Goal: Information Seeking & Learning: Learn about a topic

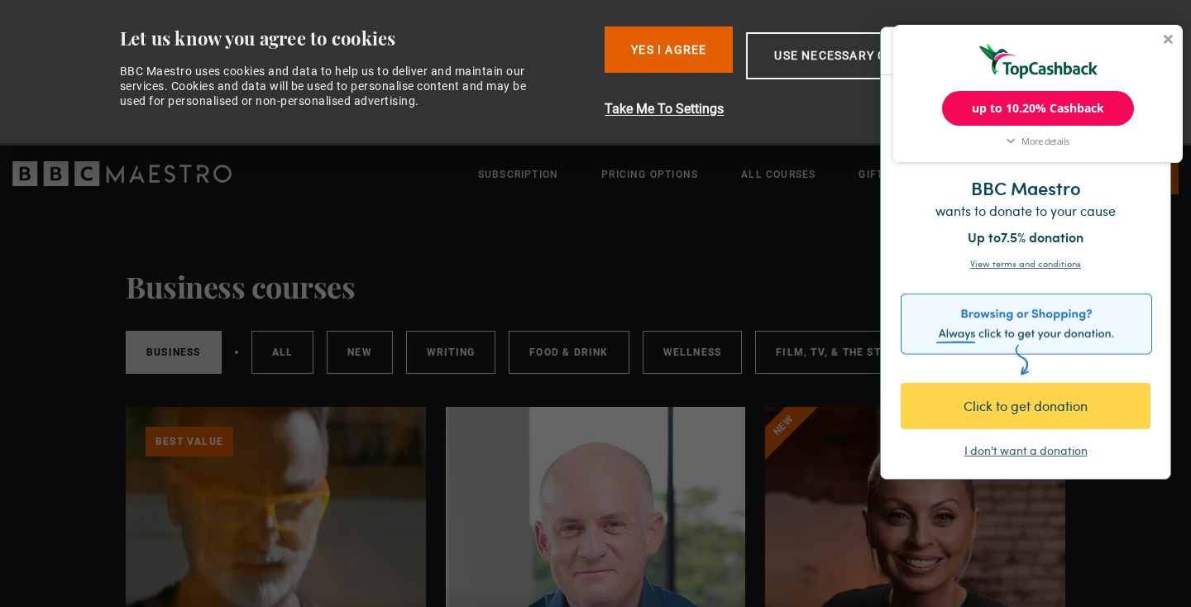
click at [1167, 40] on div at bounding box center [1169, 39] width 10 height 10
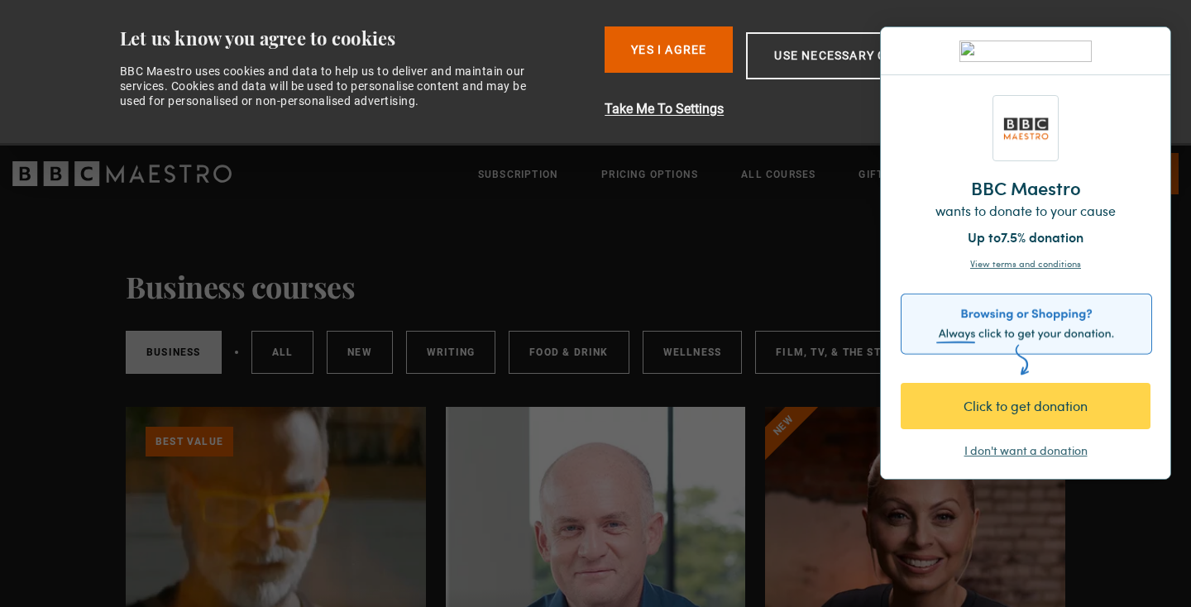
click at [987, 444] on div "I don't want a donation" at bounding box center [1026, 451] width 123 height 17
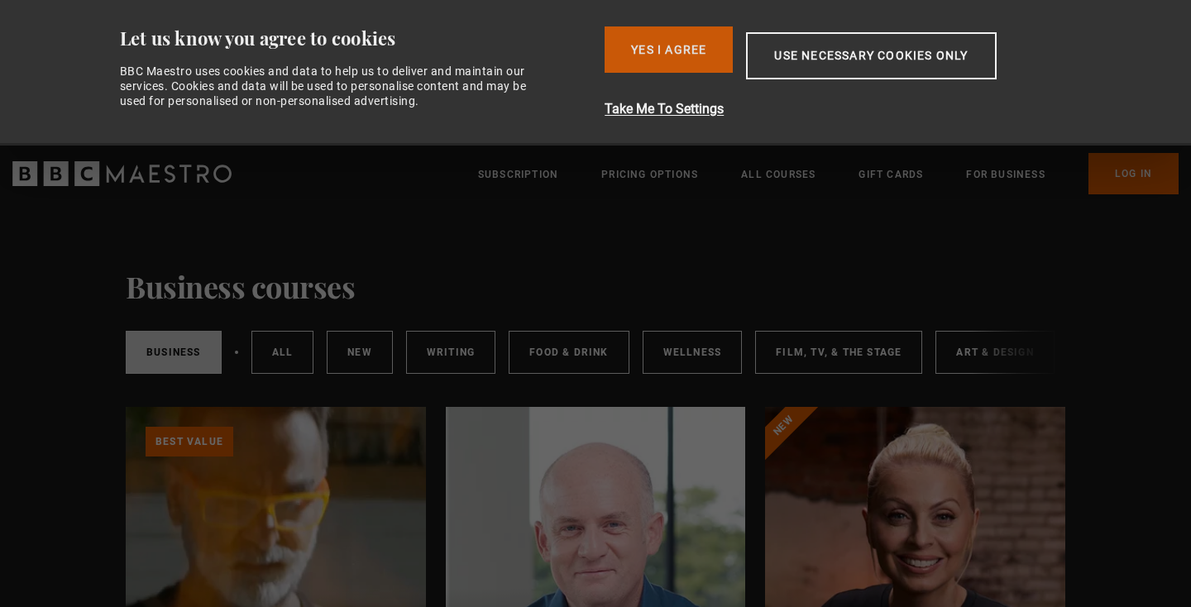
click at [698, 45] on button "Yes I Agree" at bounding box center [669, 49] width 128 height 46
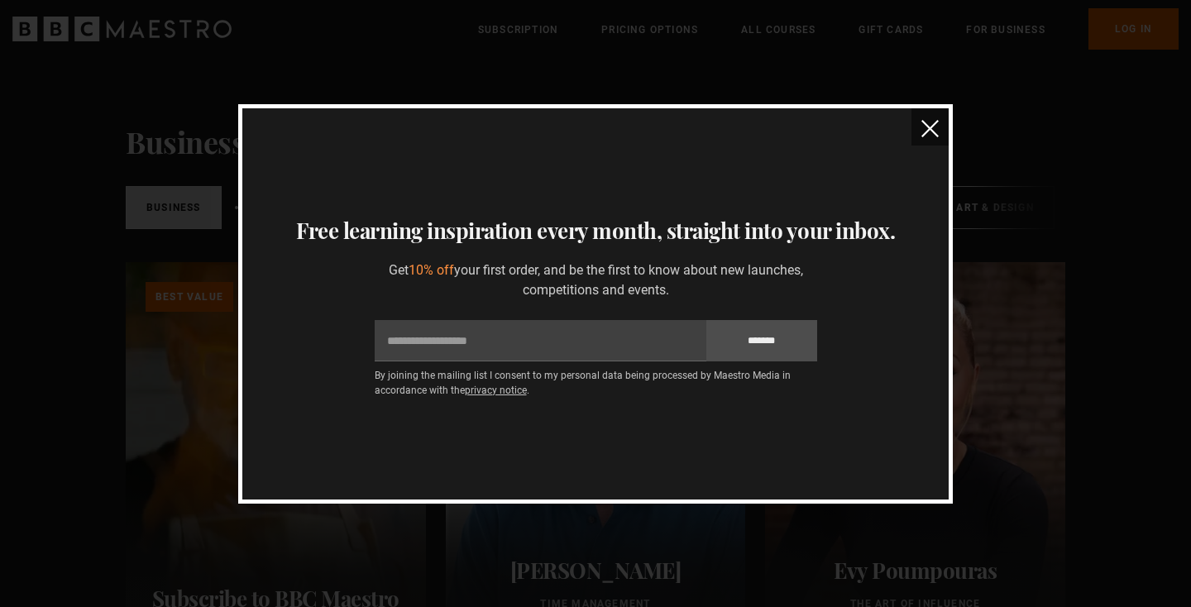
click at [928, 127] on img "close" at bounding box center [930, 128] width 17 height 17
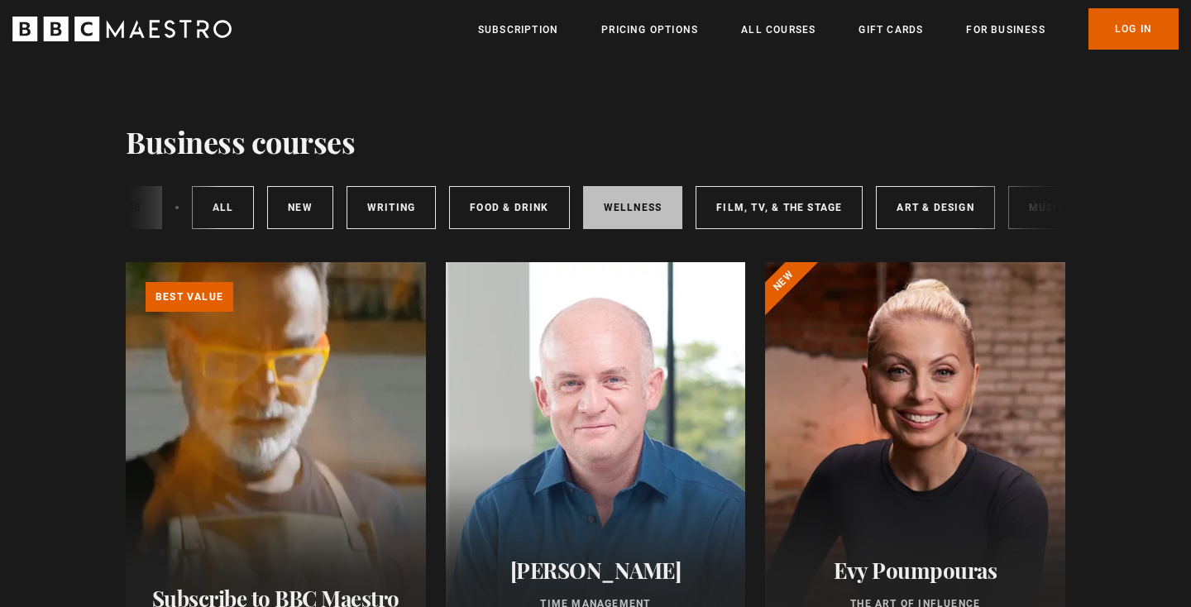
scroll to position [0, 62]
click at [616, 194] on link "Wellness" at bounding box center [631, 207] width 100 height 43
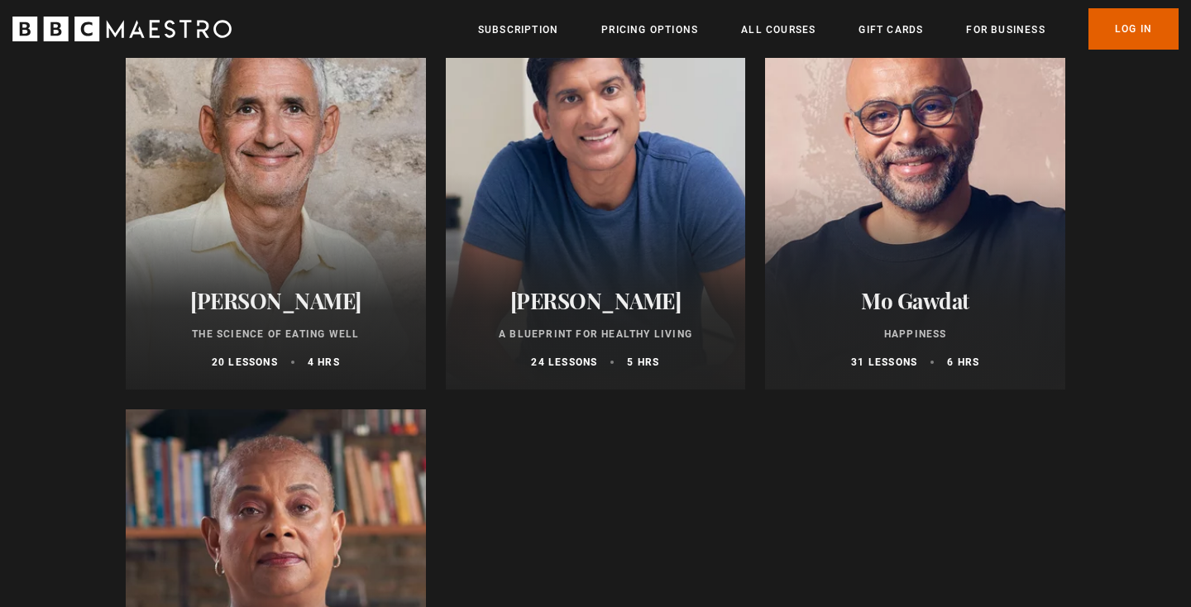
scroll to position [691, 0]
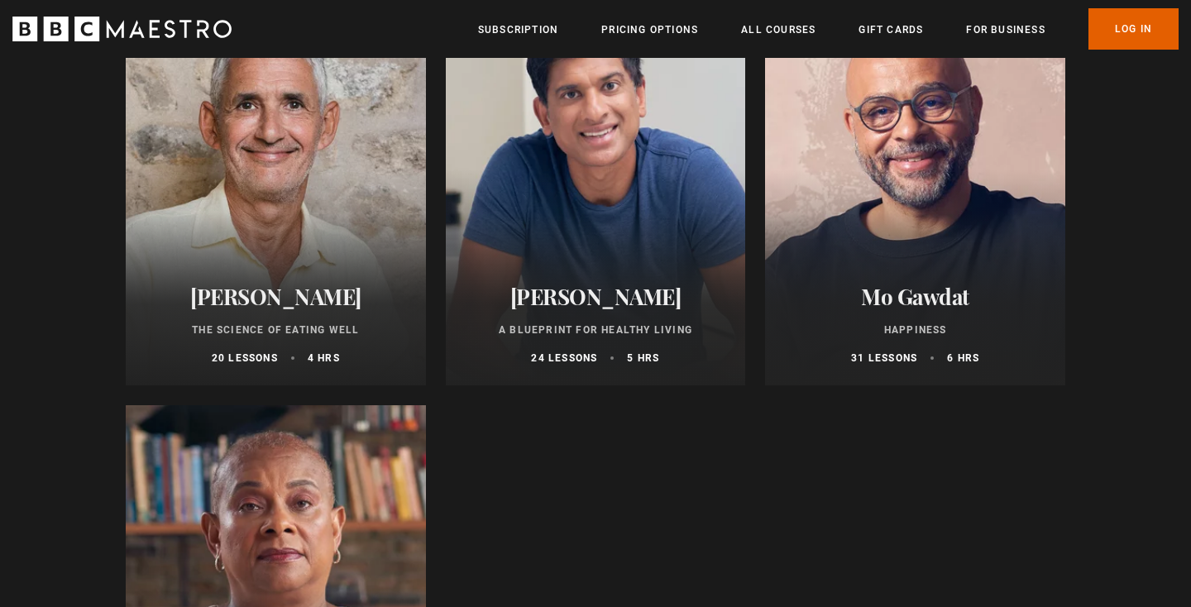
click at [618, 473] on ul "**********" at bounding box center [596, 186] width 940 height 1231
click at [644, 485] on ul "**********" at bounding box center [596, 186] width 940 height 1231
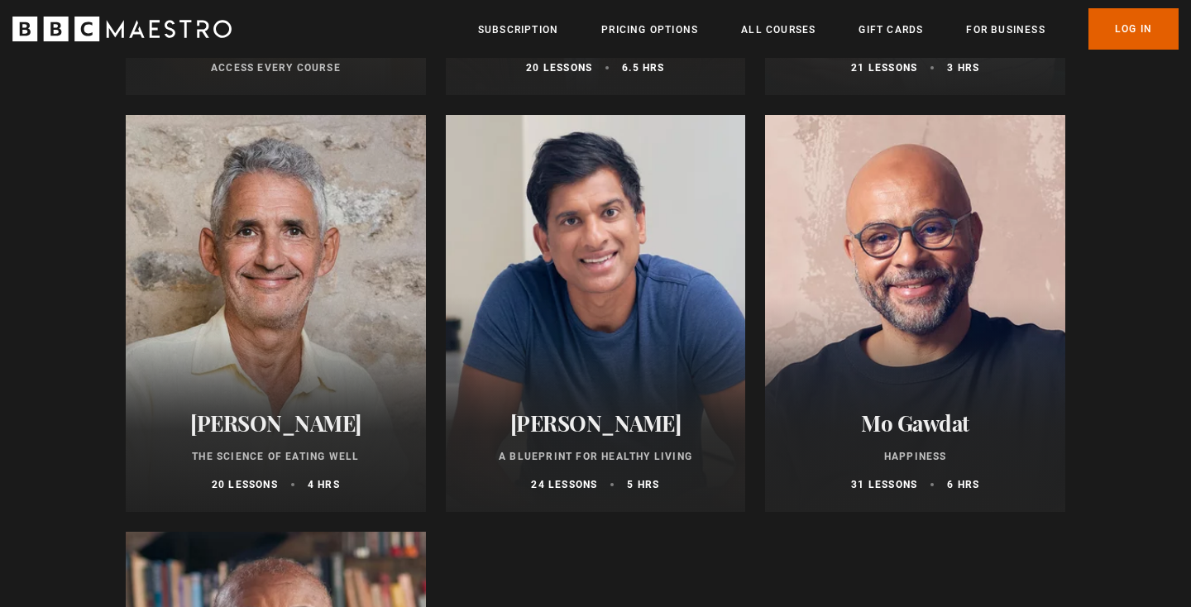
scroll to position [463, 0]
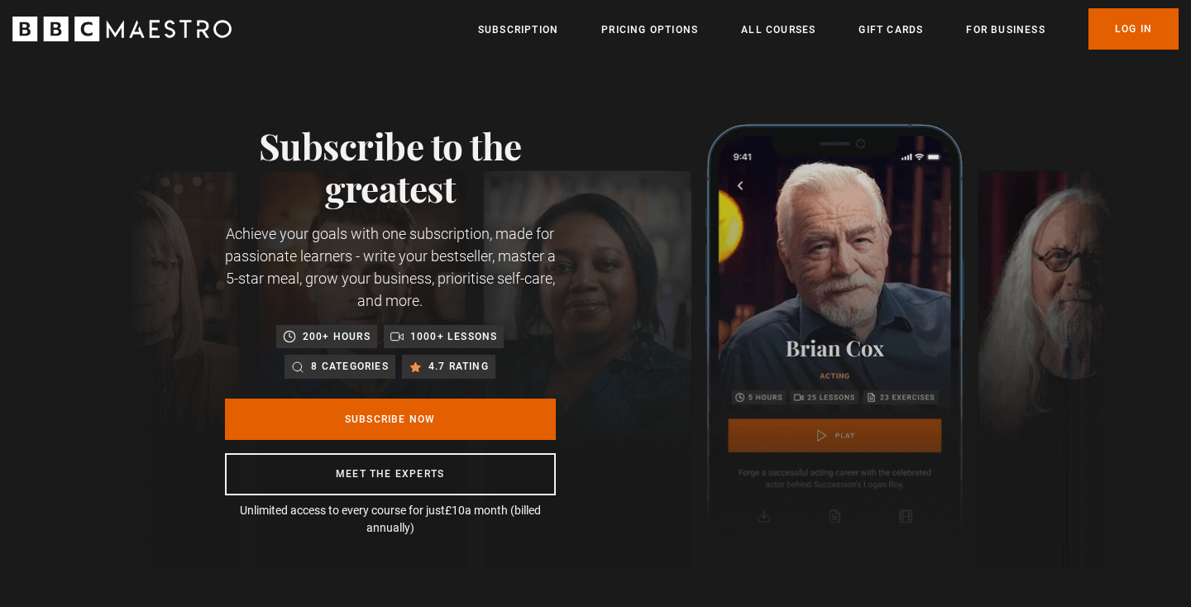
scroll to position [269, 0]
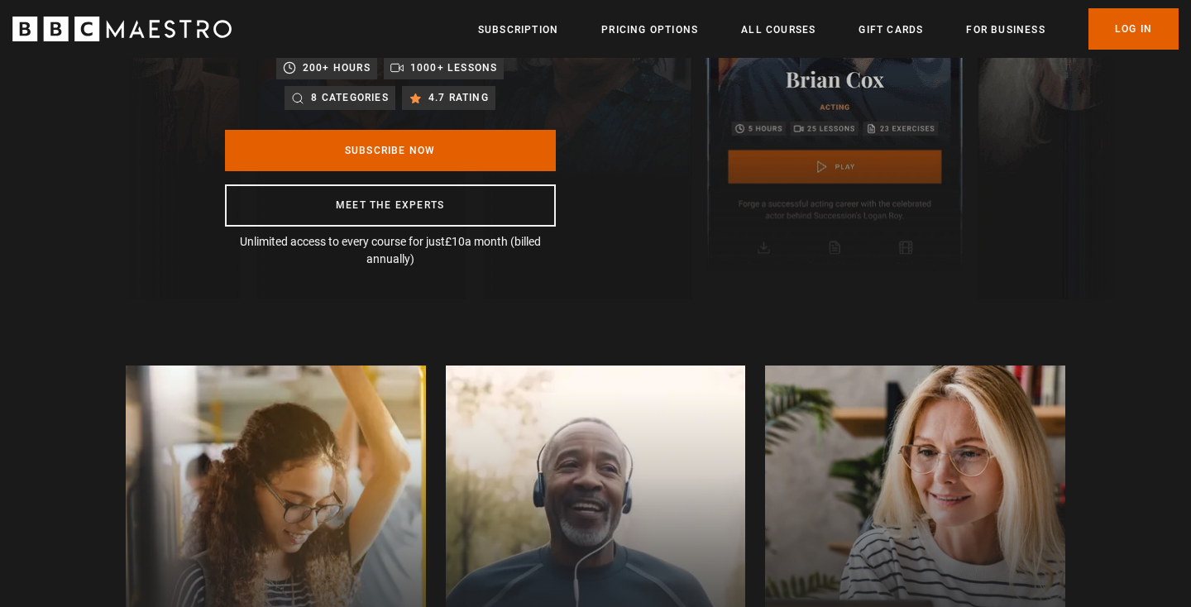
click at [588, 317] on div "Learn on the go Anywhere, anytime - watch at home or on your commute - always b…" at bounding box center [595, 582] width 1191 height 567
click at [627, 326] on div "Learn on the go Anywhere, anytime - watch at home or on your commute - always b…" at bounding box center [595, 582] width 1191 height 567
click at [651, 330] on div "Learn on the go Anywhere, anytime - watch at home or on your commute - always b…" at bounding box center [595, 582] width 1191 height 567
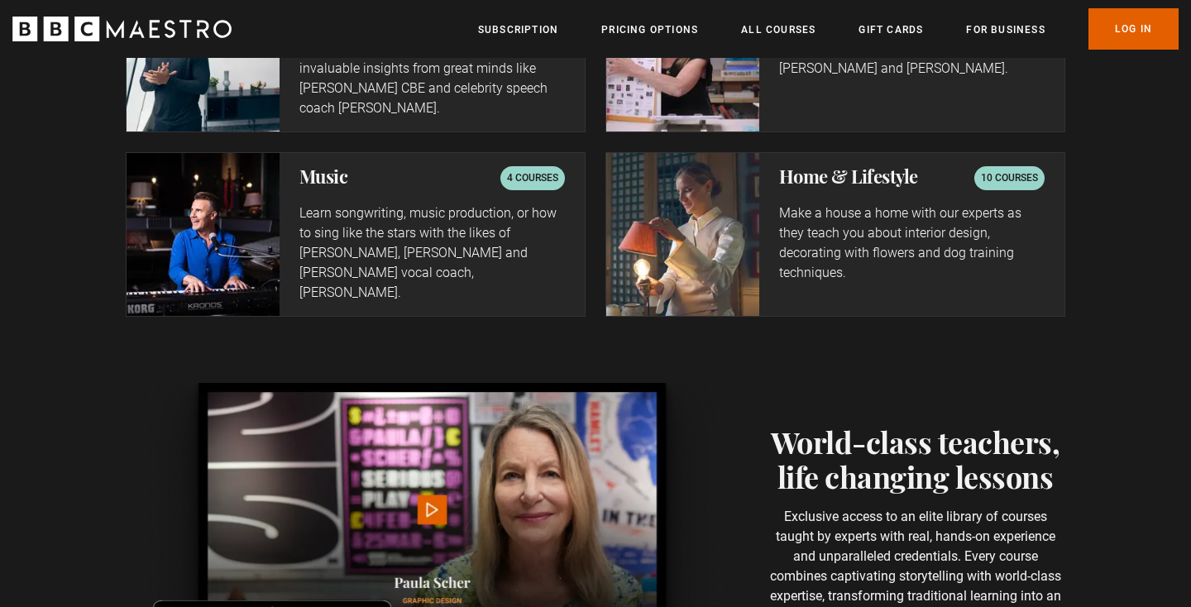
scroll to position [3063, 0]
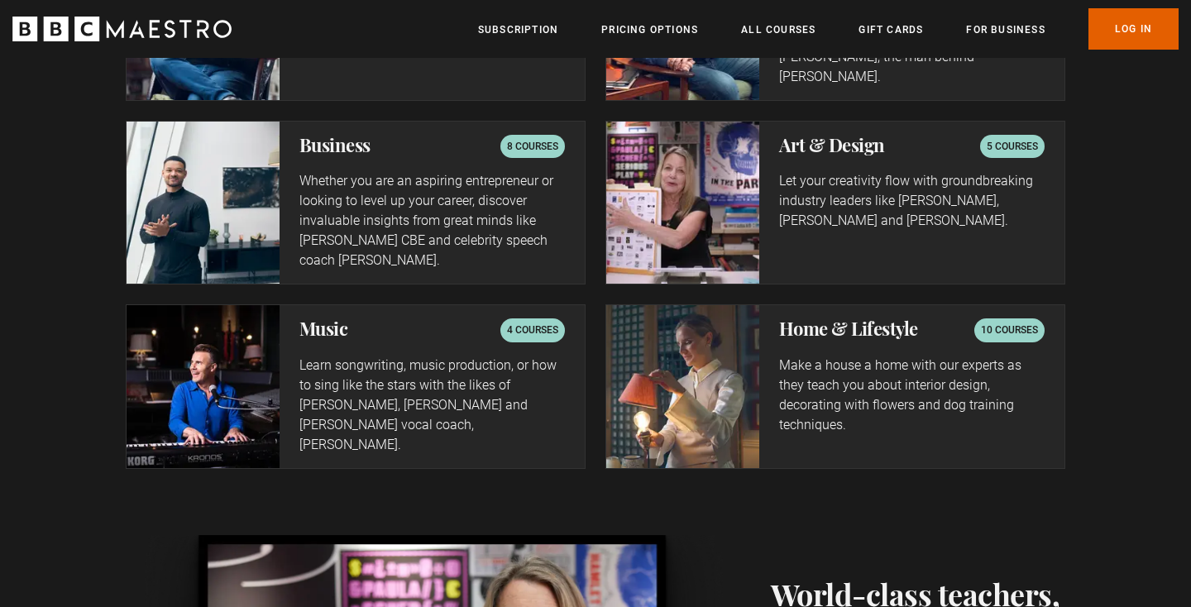
click at [778, 310] on div "Home & Lifestyle 10 courses Make a house a home with our experts as they teach …" at bounding box center [911, 386] width 305 height 162
click at [820, 323] on div "Home & Lifestyle 10 courses Make a house a home with our experts as they teach …" at bounding box center [911, 386] width 305 height 162
click at [814, 319] on h2 "Home & Lifestyle" at bounding box center [848, 329] width 139 height 20
click at [998, 322] on p "10 courses" at bounding box center [1009, 330] width 57 height 17
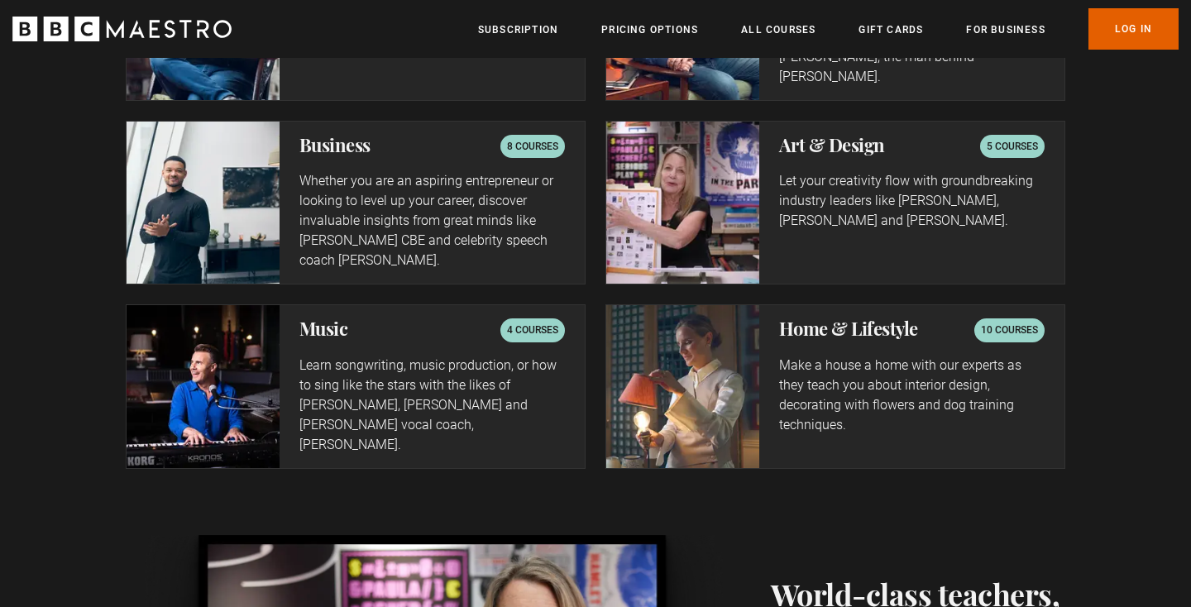
click at [756, 333] on img at bounding box center [682, 386] width 153 height 162
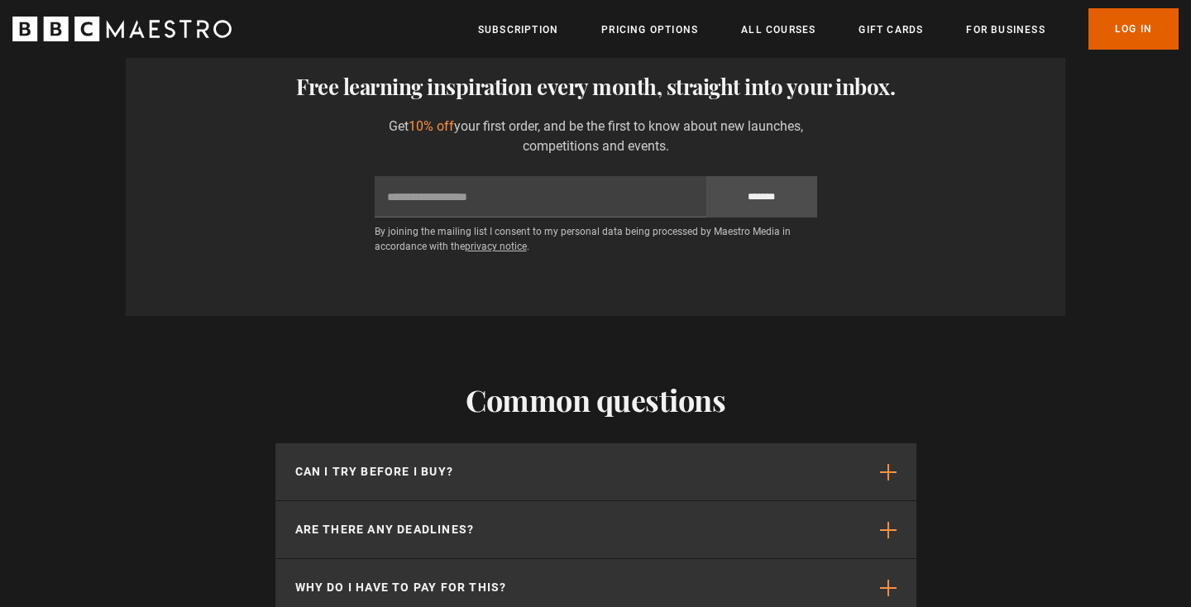
scroll to position [4324, 0]
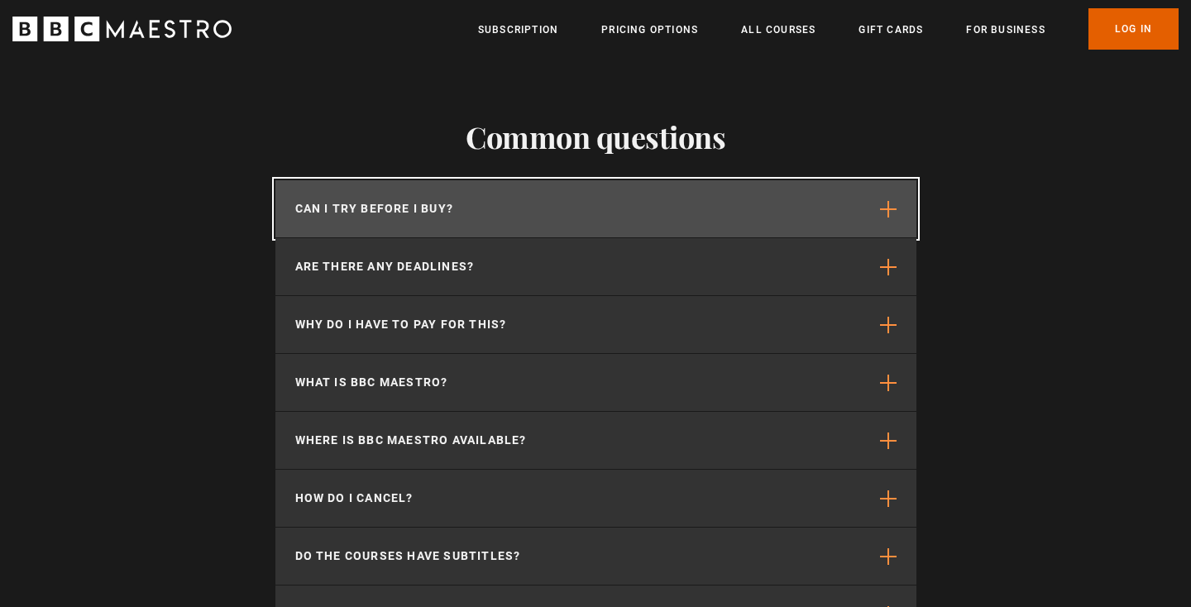
click at [606, 180] on button "Can I try before I buy?" at bounding box center [595, 208] width 641 height 57
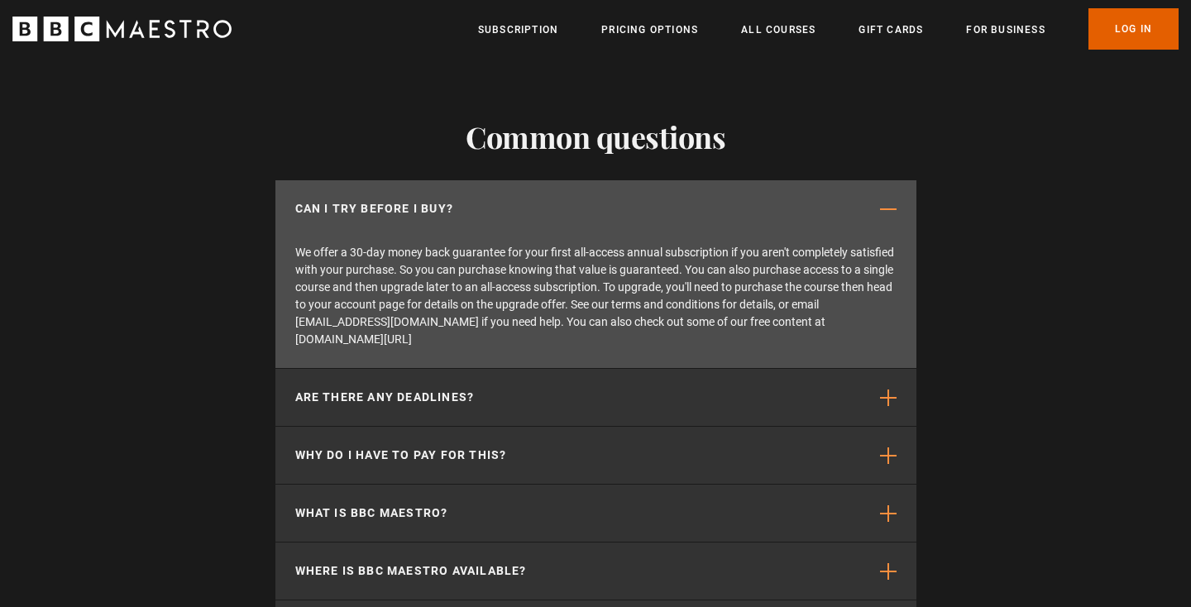
click at [587, 237] on p "We offer a 30-day money back guarantee for your first all-access annual subscri…" at bounding box center [595, 302] width 641 height 131
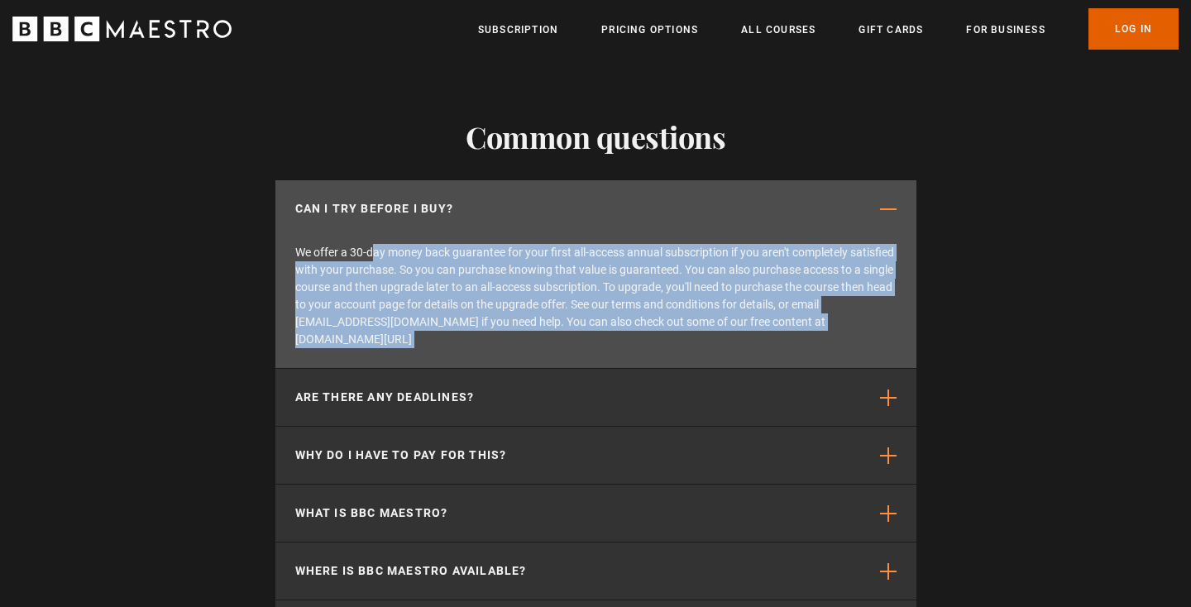
click at [585, 241] on p "We offer a 30-day money back guarantee for your first all-access annual subscri…" at bounding box center [595, 302] width 641 height 131
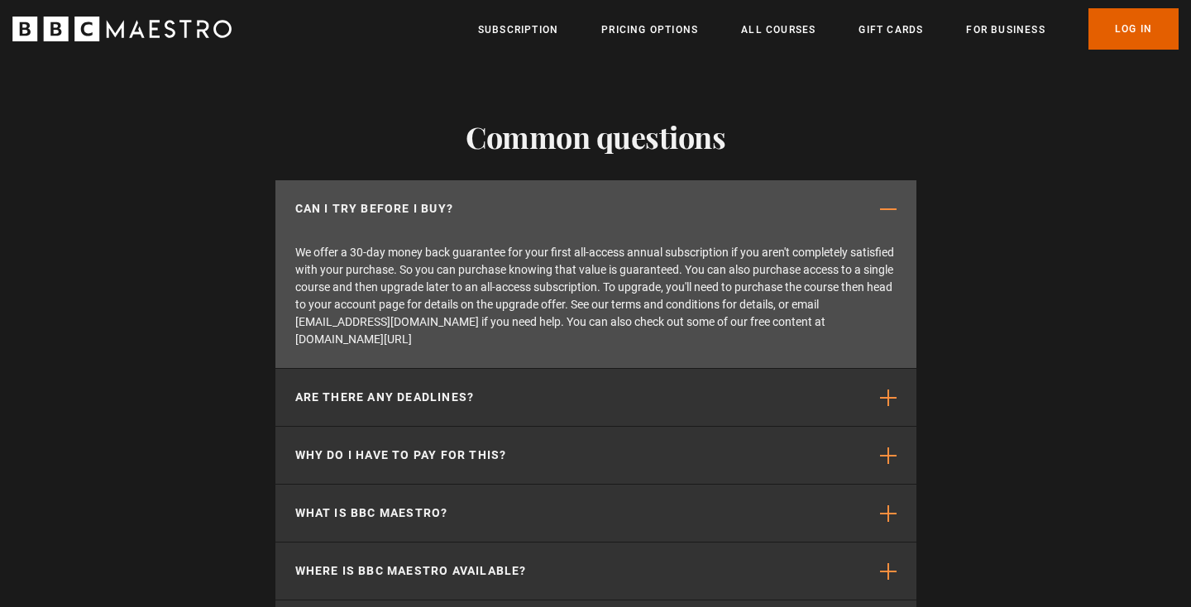
click at [585, 241] on p "We offer a 30-day money back guarantee for your first all-access annual subscri…" at bounding box center [595, 302] width 641 height 131
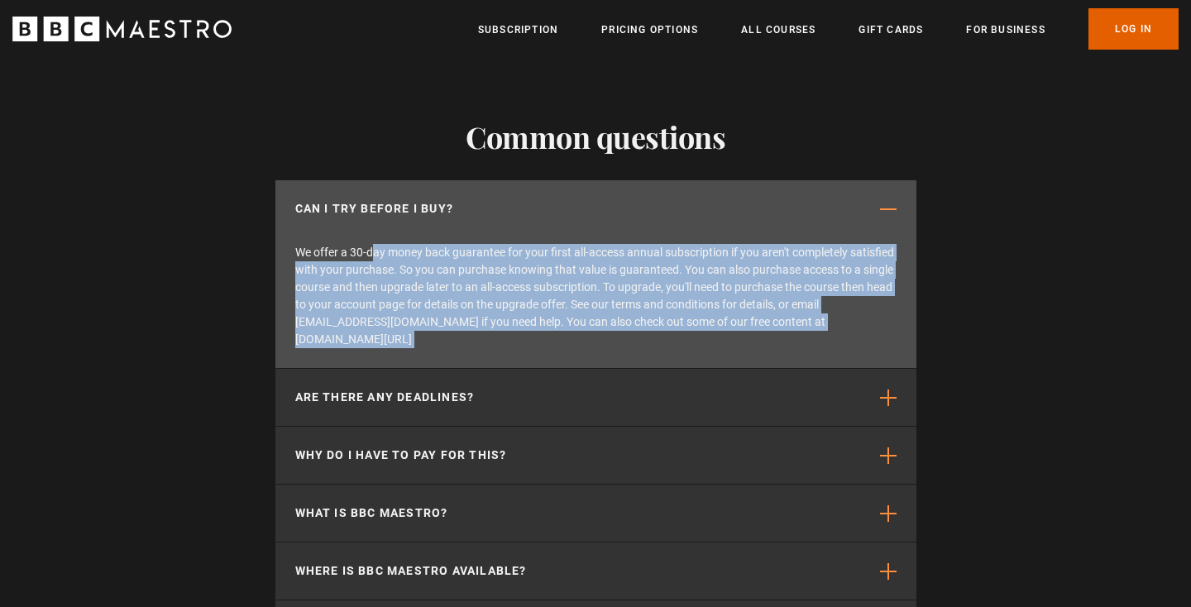
click at [585, 259] on p "We offer a 30-day money back guarantee for your first all-access annual subscri…" at bounding box center [595, 302] width 641 height 131
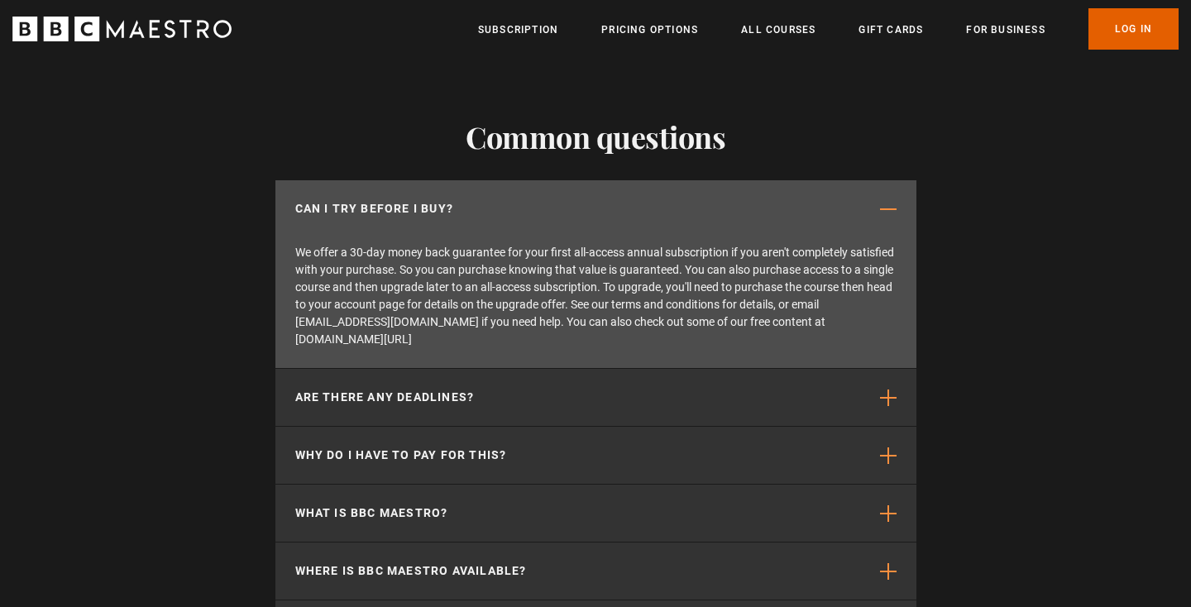
click at [585, 259] on p "We offer a 30-day money back guarantee for your first all-access annual subscri…" at bounding box center [595, 302] width 641 height 131
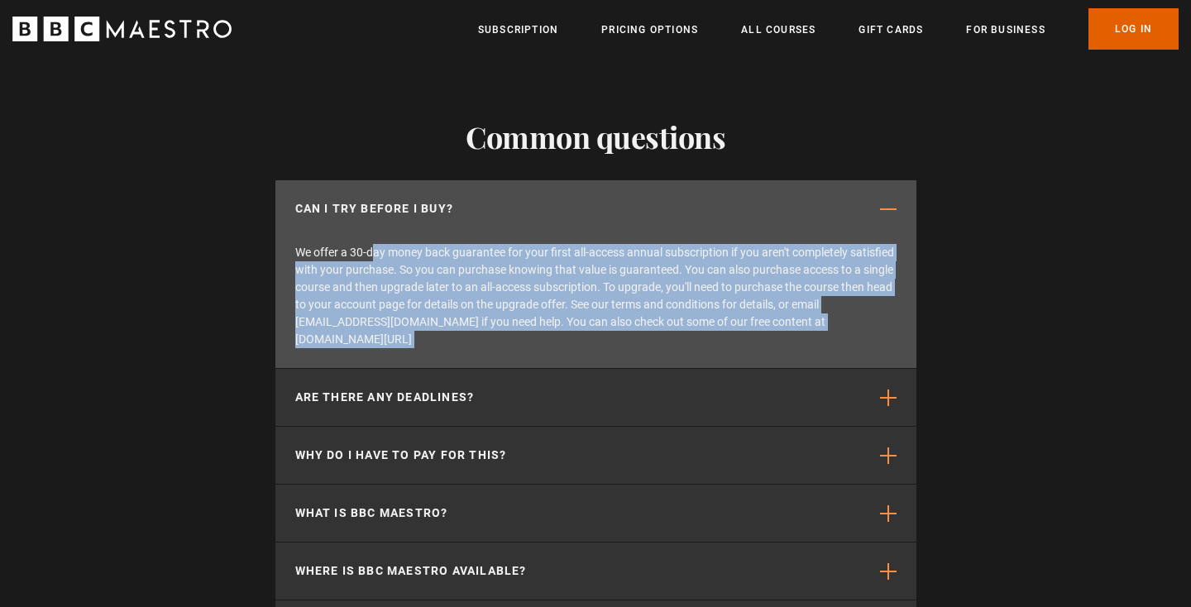
click at [585, 273] on p "We offer a 30-day money back guarantee for your first all-access annual subscri…" at bounding box center [595, 302] width 641 height 131
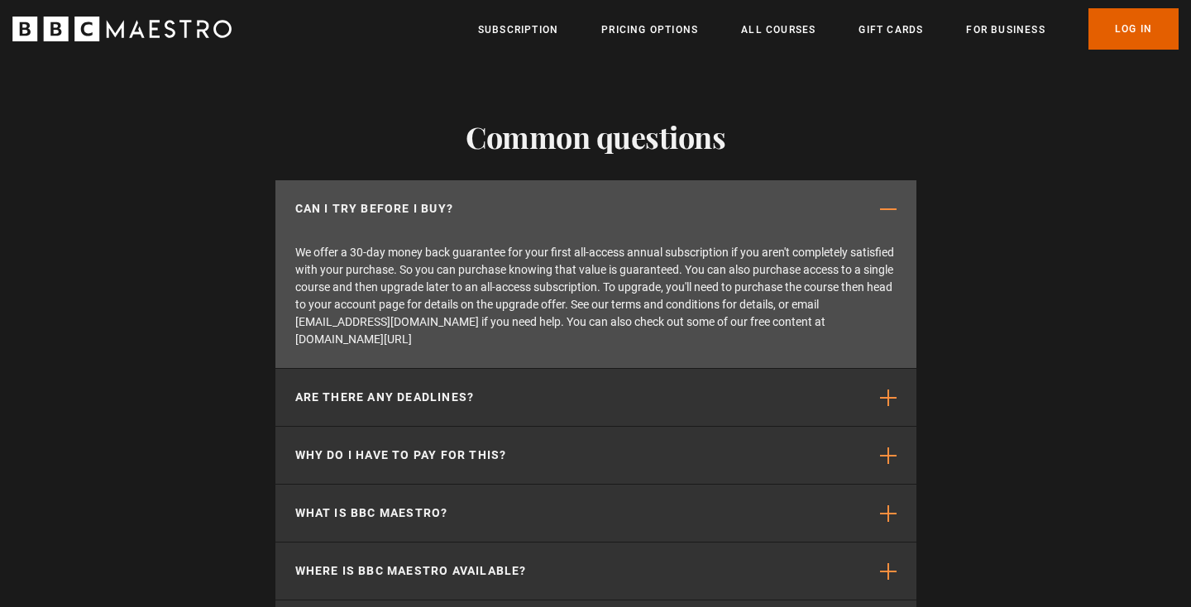
click at [585, 273] on p "We offer a 30-day money back guarantee for your first all-access annual subscri…" at bounding box center [595, 302] width 641 height 131
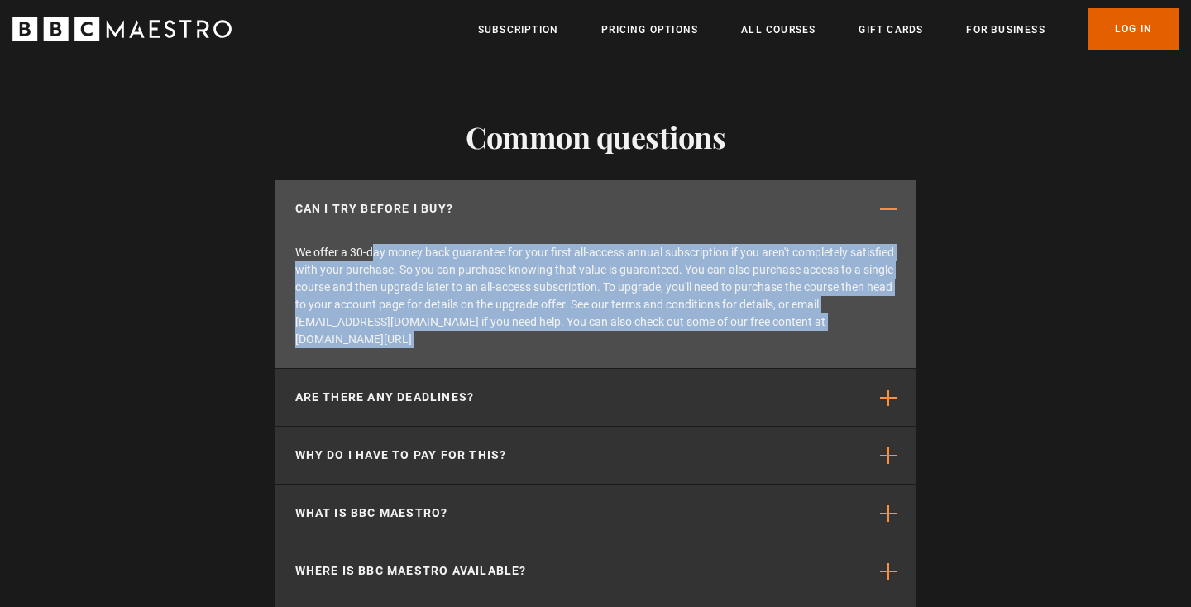
click at [607, 289] on p "We offer a 30-day money back guarantee for your first all-access annual subscri…" at bounding box center [595, 302] width 641 height 131
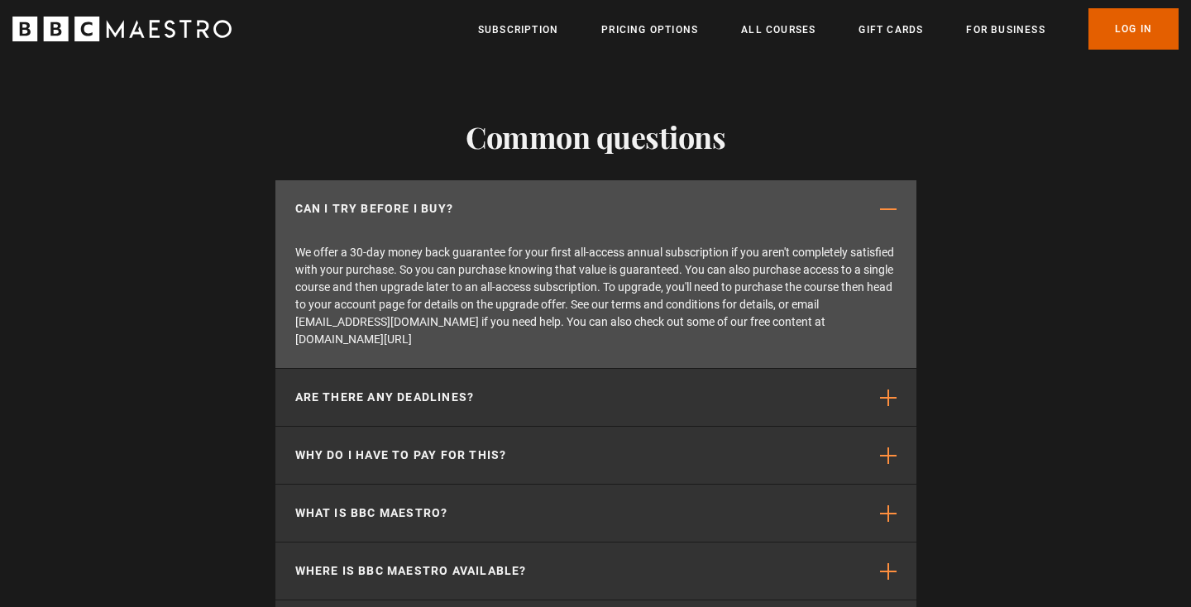
scroll to position [0, 650]
click at [607, 289] on p "We offer a 30-day money back guarantee for your first all-access annual subscri…" at bounding box center [595, 302] width 641 height 131
click at [657, 289] on p "We offer a 30-day money back guarantee for your first all-access annual subscri…" at bounding box center [595, 302] width 641 height 131
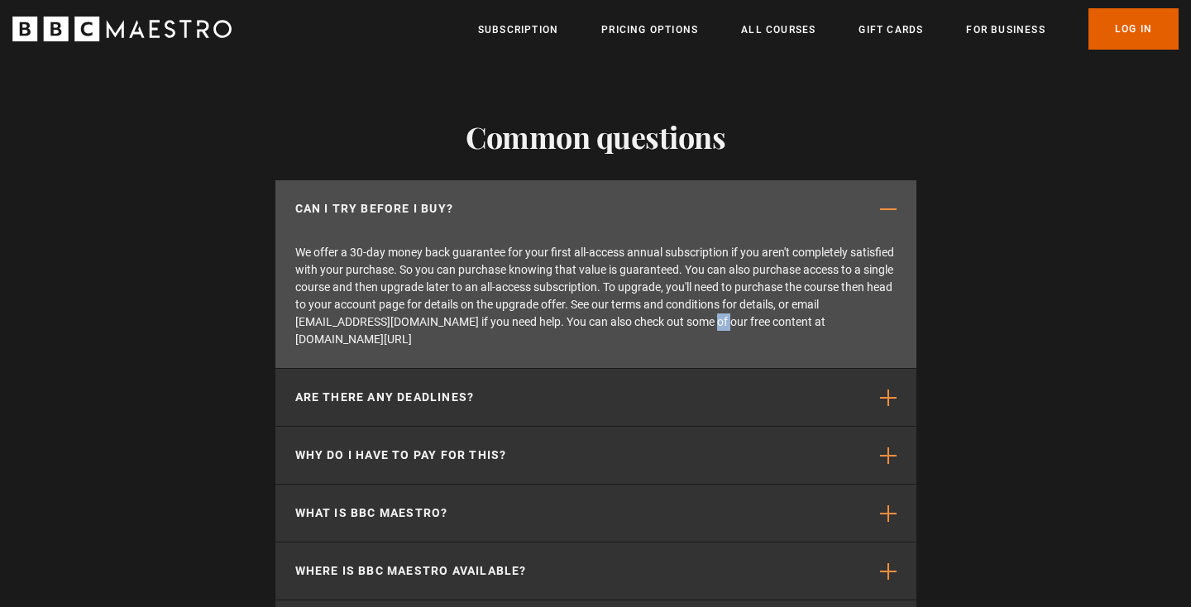
click at [687, 284] on p "We offer a 30-day money back guarantee for your first all-access annual subscri…" at bounding box center [595, 302] width 641 height 131
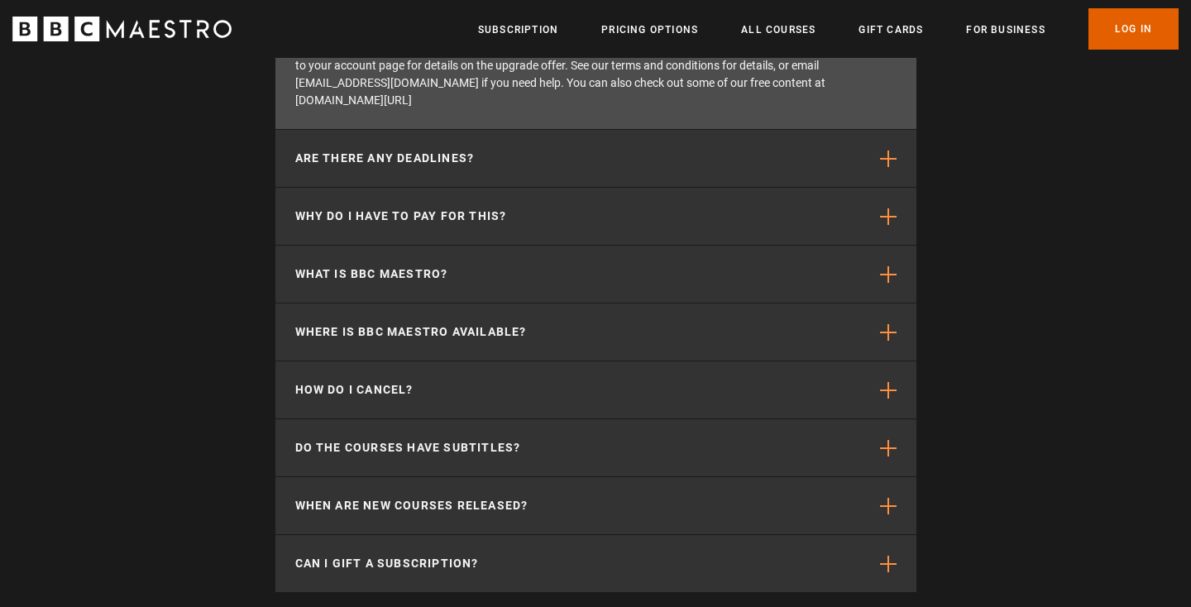
scroll to position [4569, 0]
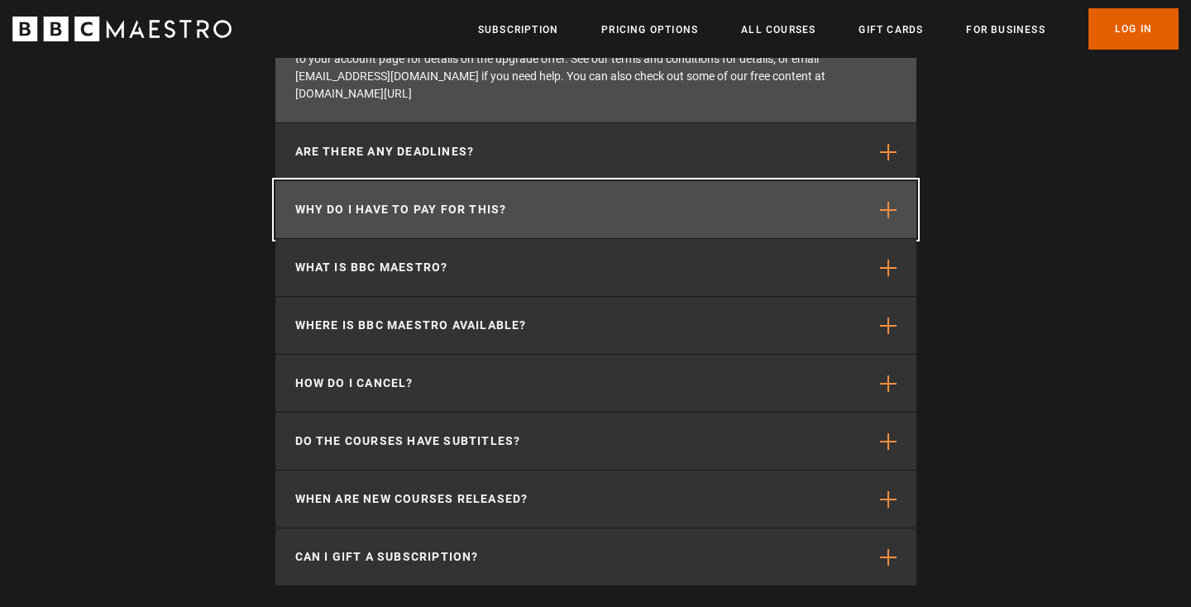
click at [656, 181] on button "Why do I have to pay for this?" at bounding box center [595, 209] width 641 height 57
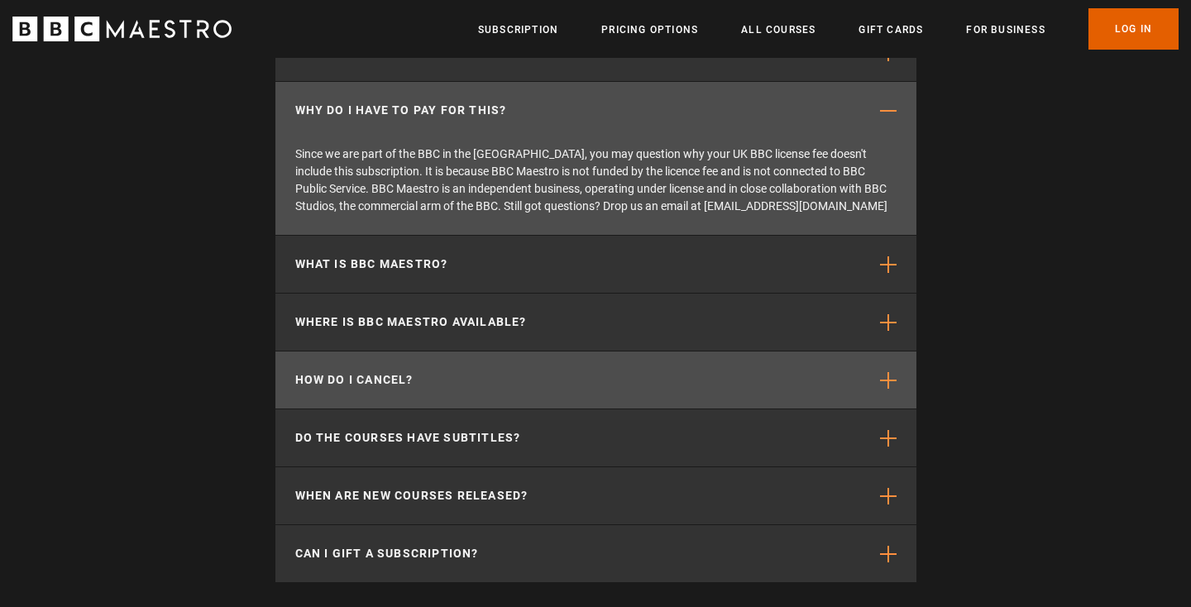
scroll to position [0, 1084]
click at [583, 358] on button "How do I cancel?" at bounding box center [595, 380] width 641 height 57
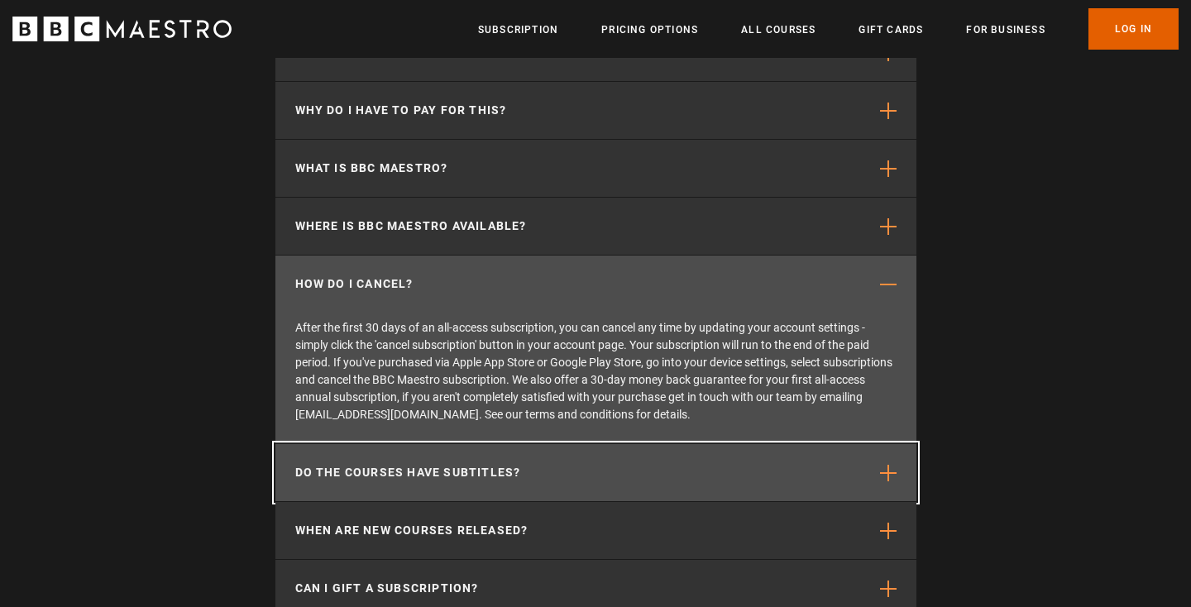
click at [557, 444] on button "Do the courses have subtitles?" at bounding box center [595, 472] width 641 height 57
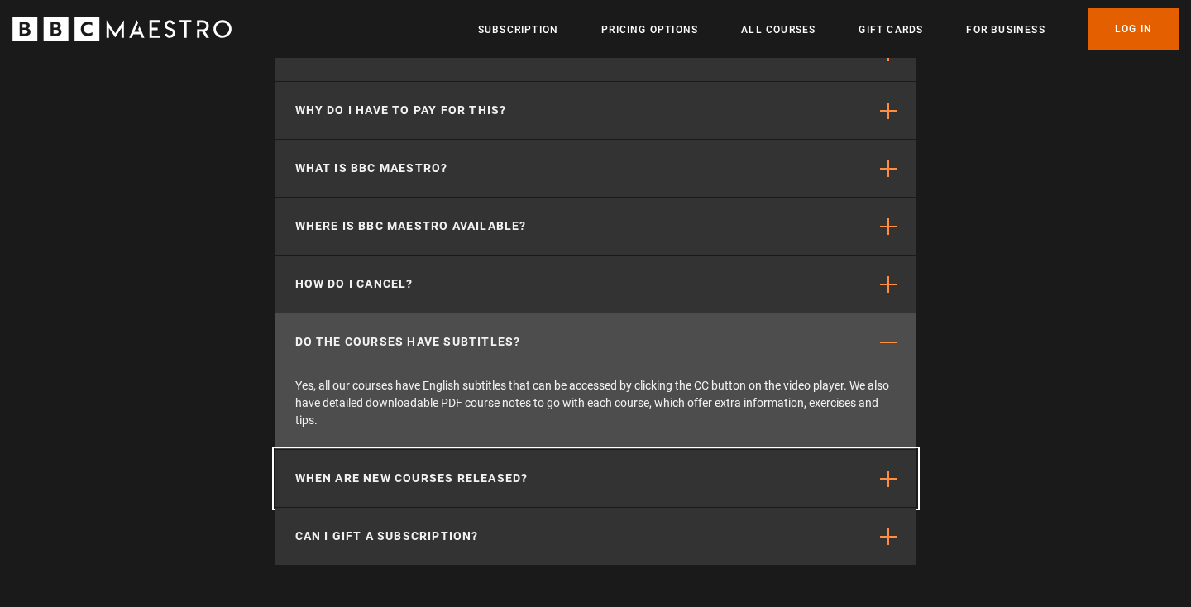
click at [557, 450] on button "When are new courses released?" at bounding box center [595, 478] width 641 height 57
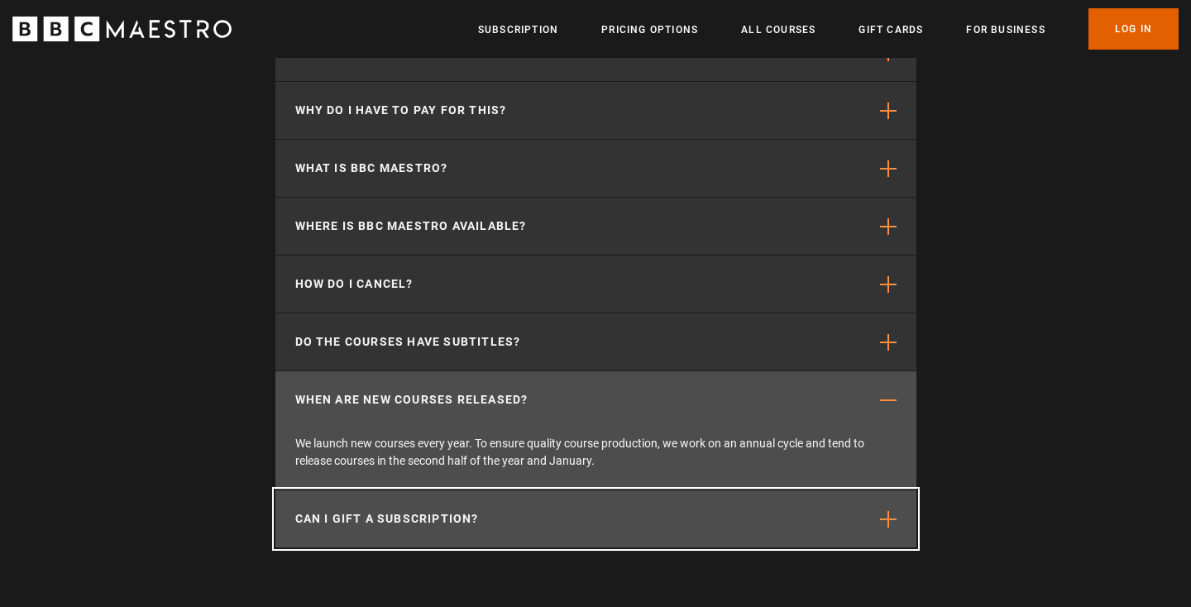
click at [550, 491] on button "Can I gift a subscription?" at bounding box center [595, 519] width 641 height 57
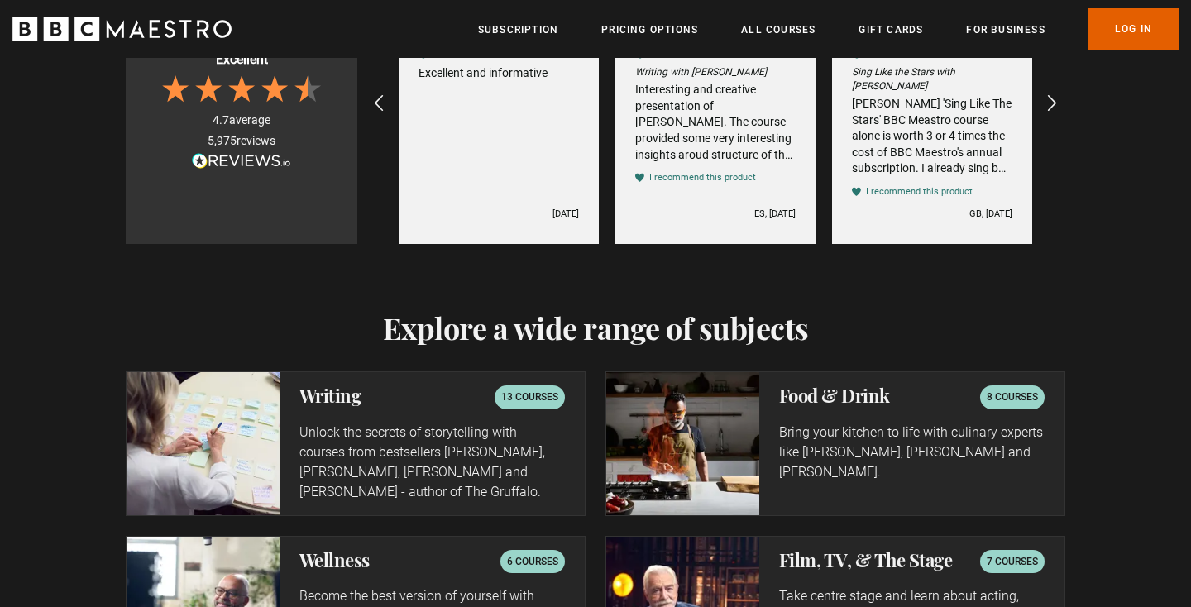
scroll to position [1609, 0]
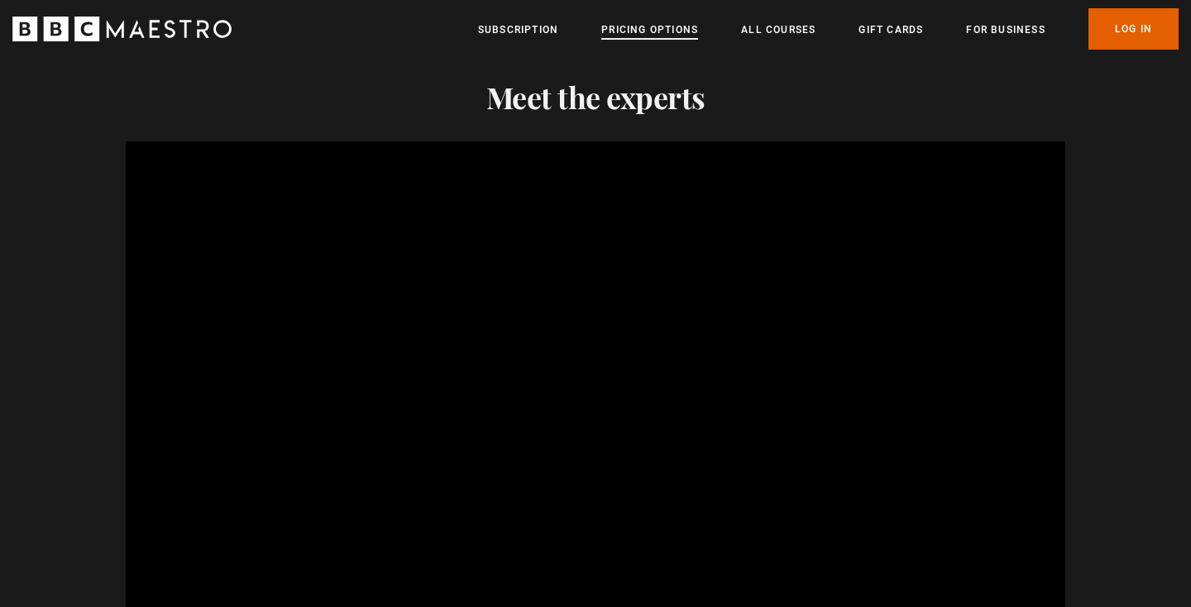
click at [664, 31] on link "Pricing Options" at bounding box center [649, 30] width 97 height 17
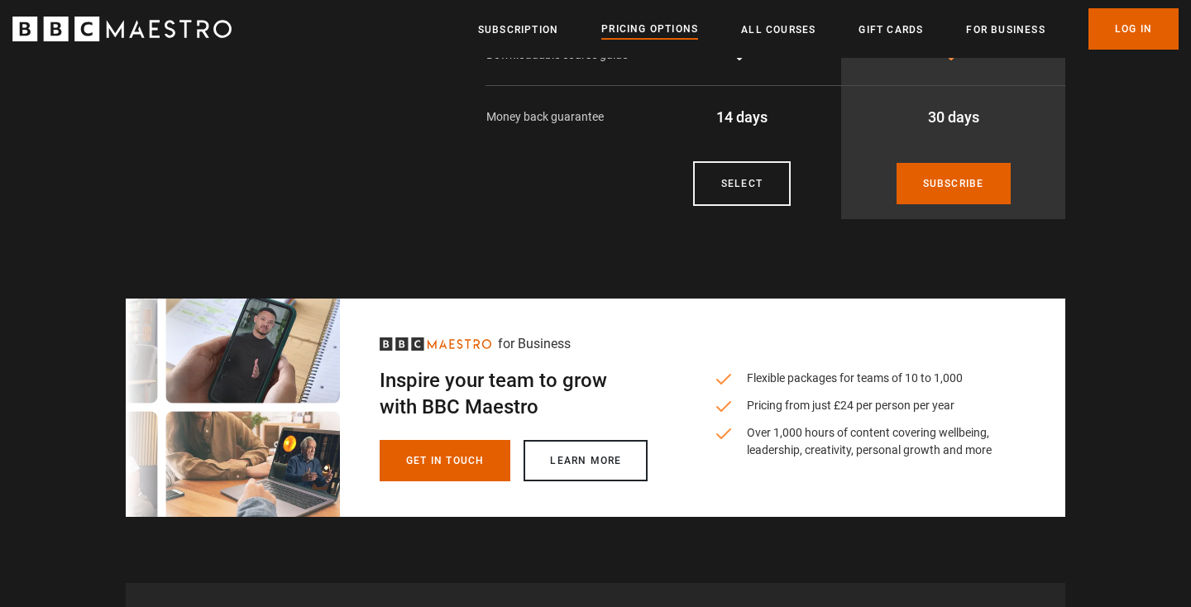
scroll to position [386, 0]
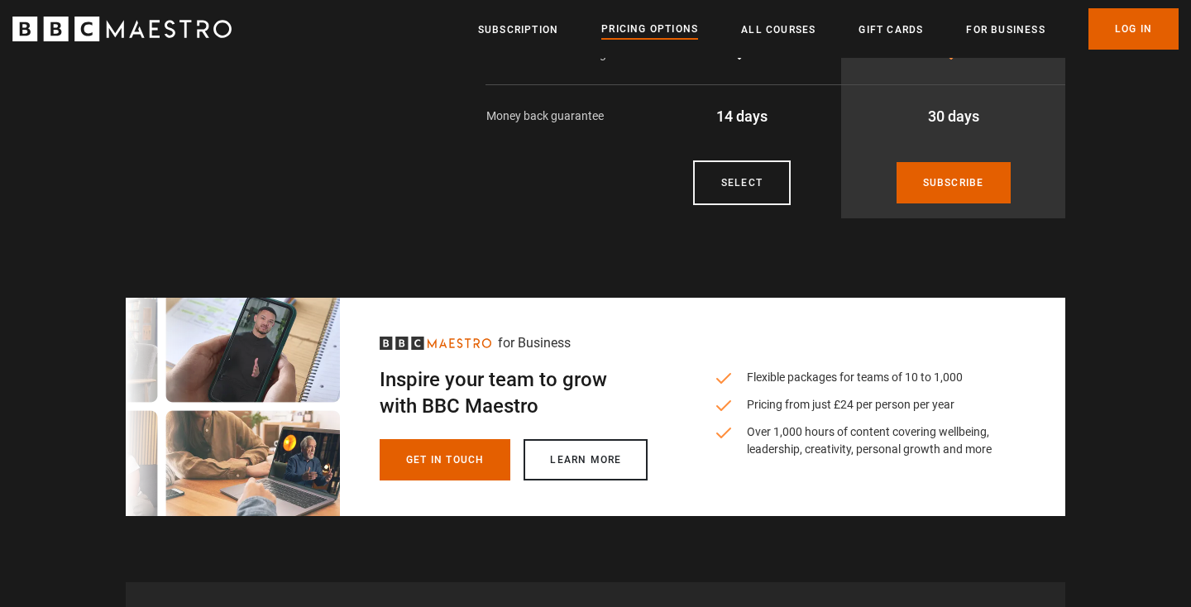
click at [793, 410] on li "Pricing from just £24 per person per year" at bounding box center [856, 404] width 285 height 17
click at [796, 457] on li "Over 1,000 hours of content covering wellbeing, leadership, creativity, persona…" at bounding box center [856, 441] width 285 height 35
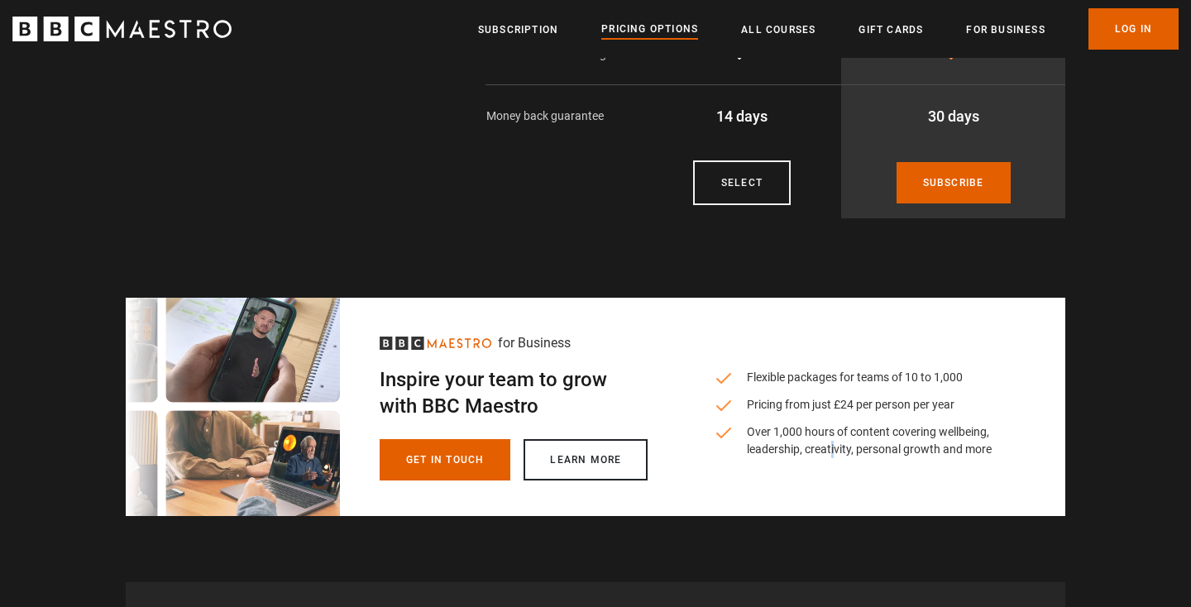
click at [817, 462] on div "Flexible packages for teams of 10 to 1,000 Pricing from just £24 per person per…" at bounding box center [856, 407] width 285 height 218
click at [893, 461] on div "Flexible packages for teams of 10 to 1,000 Pricing from just £24 per person per…" at bounding box center [856, 407] width 285 height 218
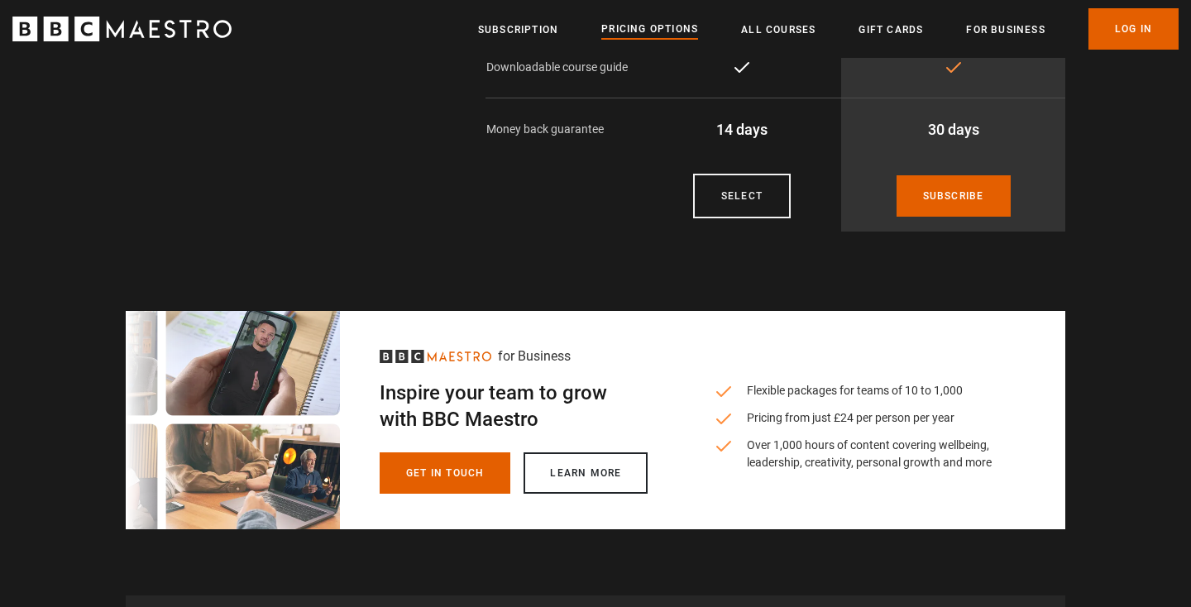
scroll to position [0, 0]
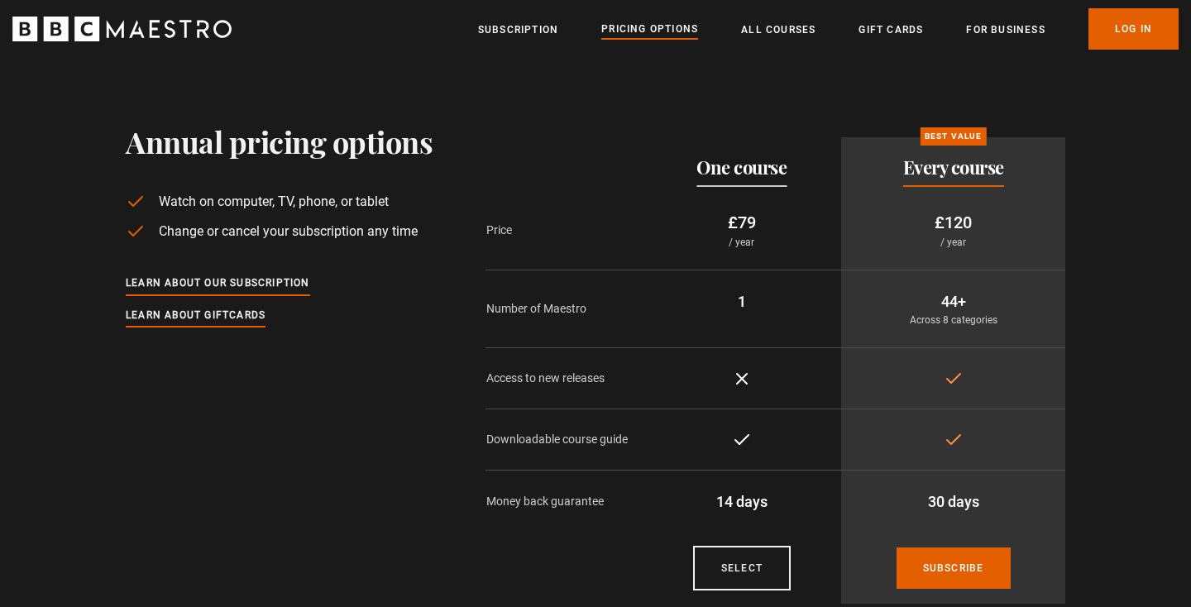
click at [791, 20] on li "All Courses" at bounding box center [778, 29] width 74 height 20
click at [791, 32] on link "All Courses" at bounding box center [778, 30] width 74 height 17
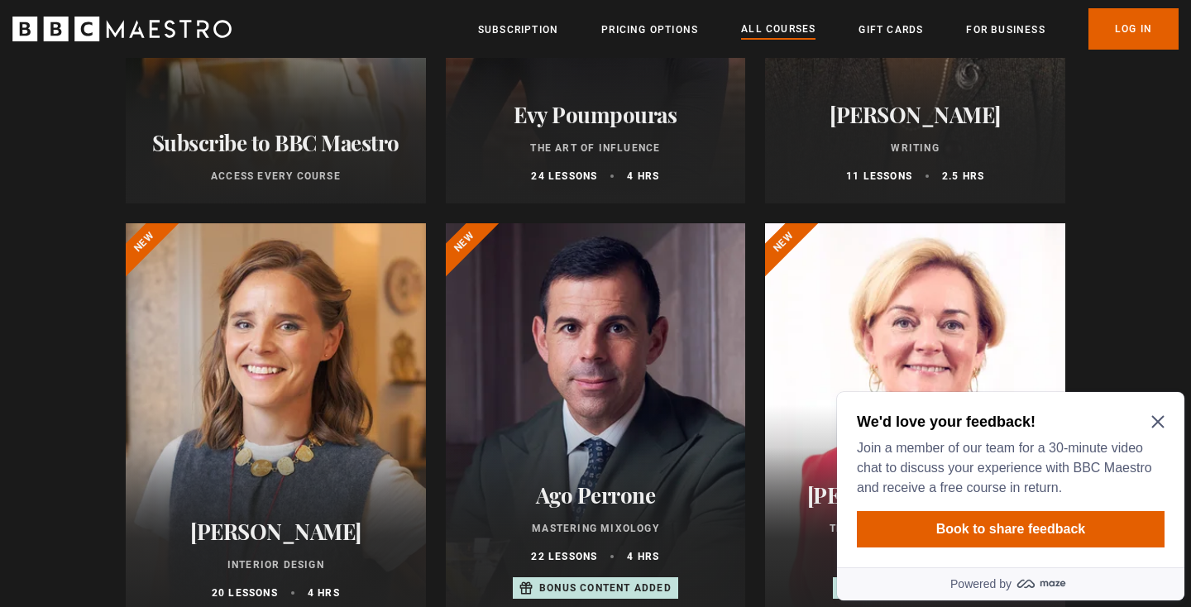
scroll to position [469, 0]
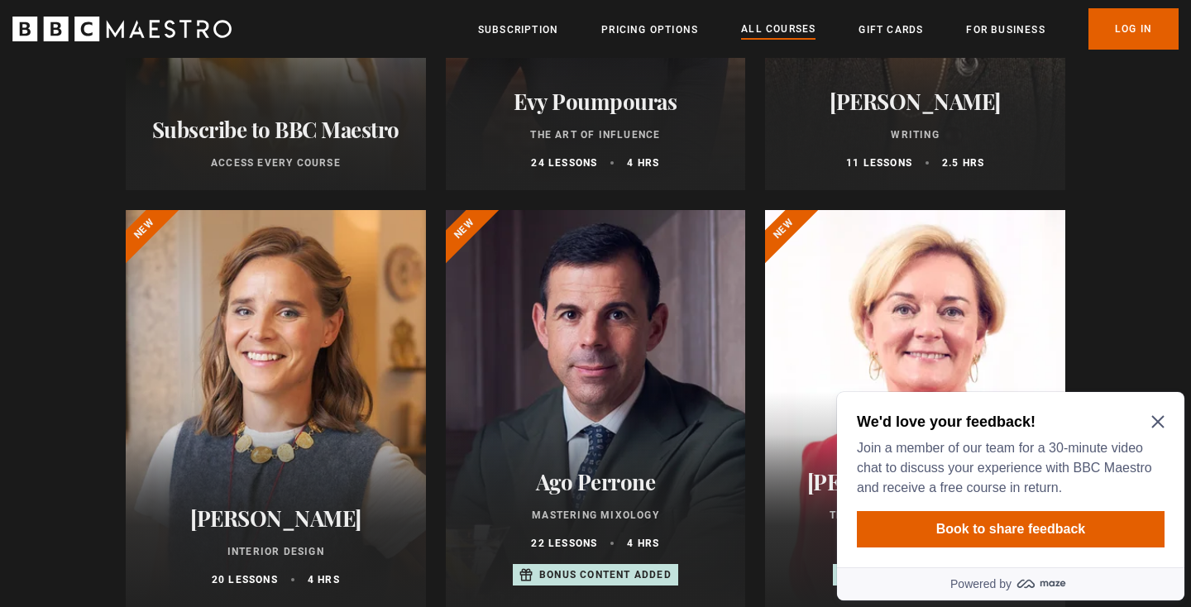
click at [1157, 418] on icon "Close Maze Prompt" at bounding box center [1158, 421] width 13 height 13
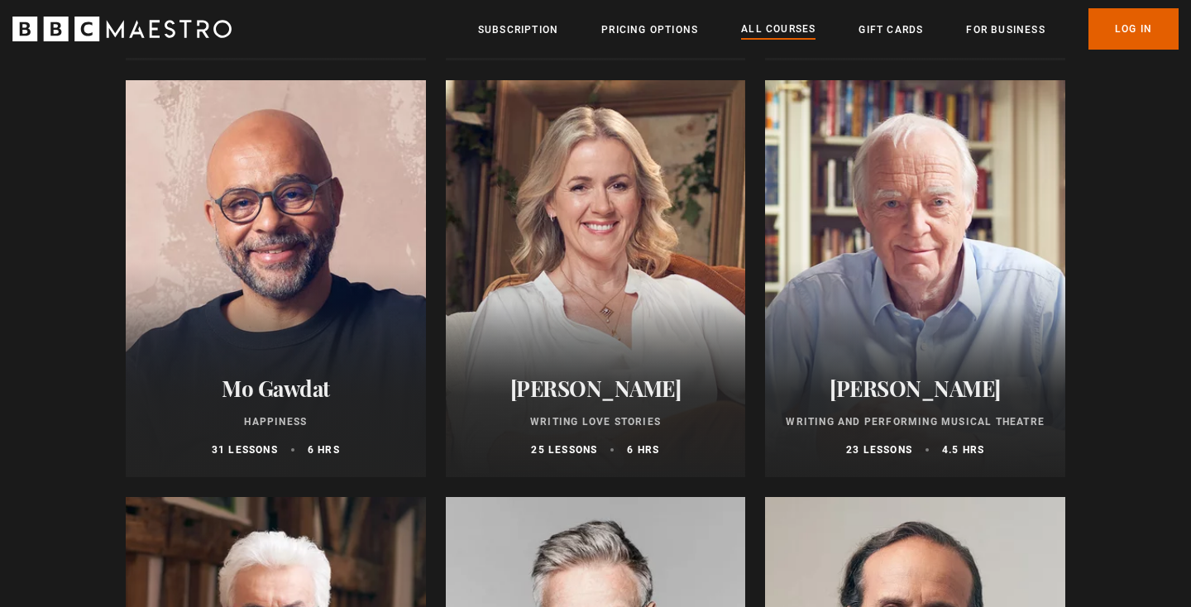
scroll to position [3183, 0]
